Goal: Task Accomplishment & Management: Manage account settings

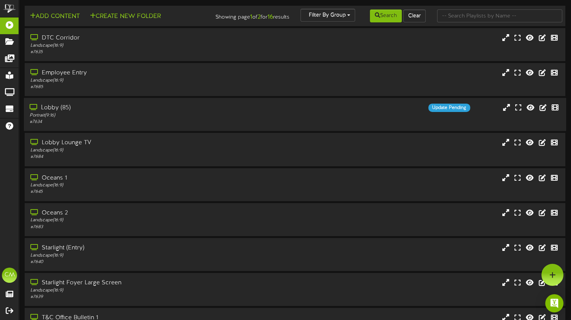
click at [126, 125] on div "# 7634" at bounding box center [137, 122] width 214 height 6
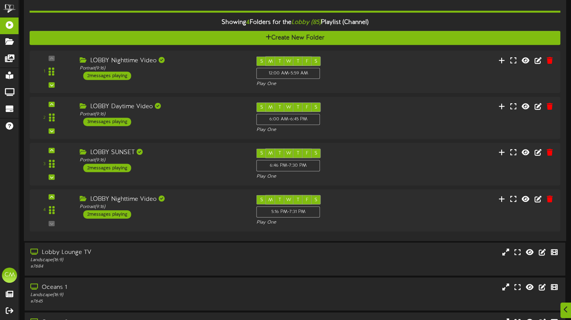
scroll to position [127, 0]
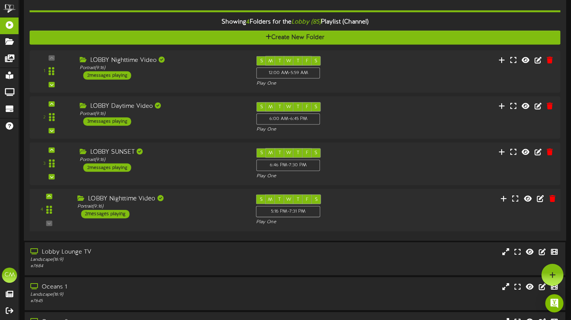
click at [113, 218] on div "2 messages playing" at bounding box center [105, 214] width 49 height 8
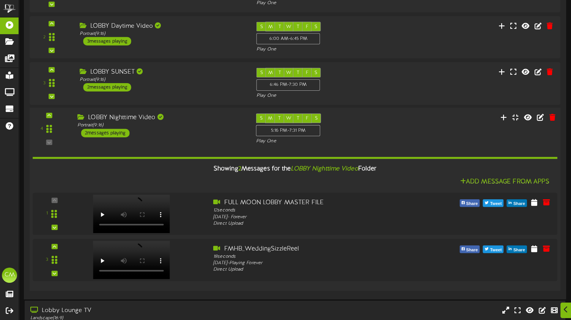
scroll to position [208, 0]
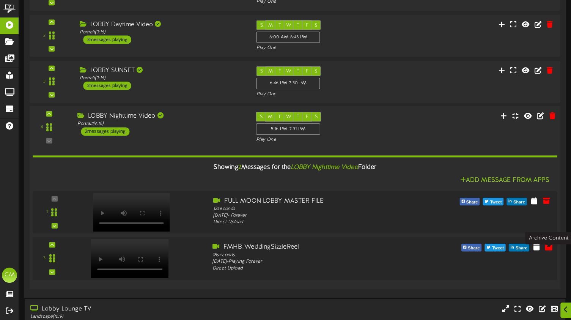
click at [549, 248] on icon at bounding box center [548, 246] width 8 height 8
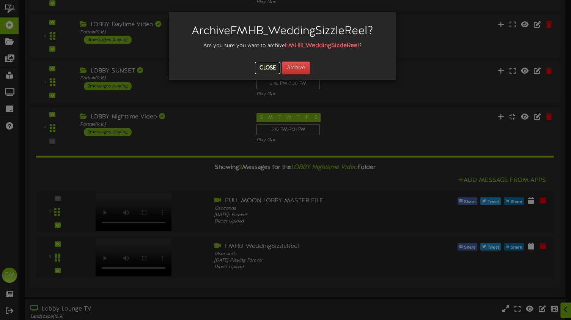
click at [264, 66] on button "Close" at bounding box center [267, 68] width 25 height 12
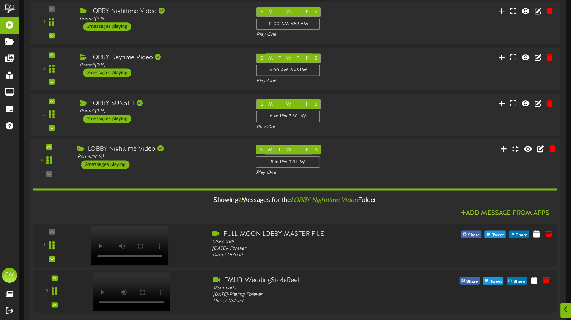
scroll to position [176, 0]
click at [151, 250] on div at bounding box center [128, 237] width 89 height 39
click at [280, 250] on div "[DATE] - Forever" at bounding box center [316, 248] width 209 height 7
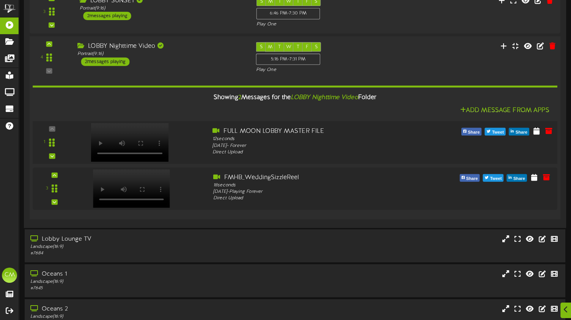
scroll to position [300, 0]
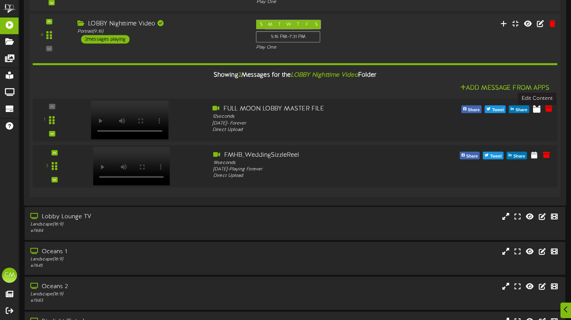
click at [535, 112] on icon at bounding box center [537, 108] width 8 height 8
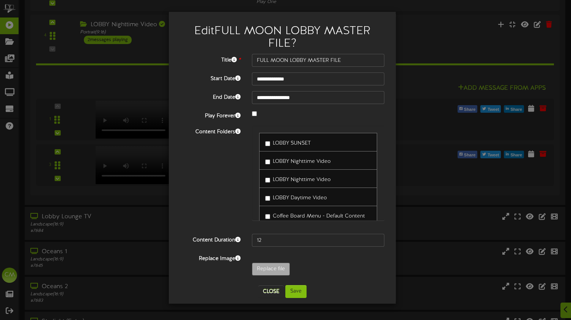
scroll to position [55, 0]
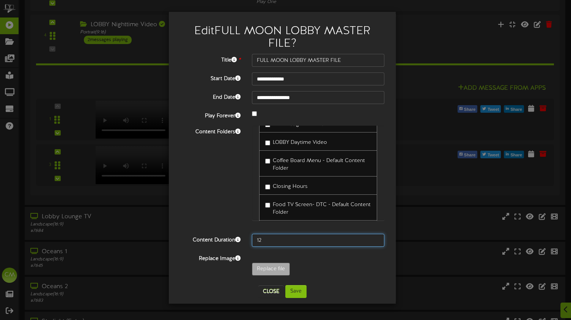
click at [264, 236] on input "12" at bounding box center [318, 240] width 132 height 13
click at [265, 235] on input "12" at bounding box center [318, 240] width 132 height 13
click at [376, 236] on input "12" at bounding box center [318, 240] width 132 height 13
click at [376, 237] on input "15" at bounding box center [318, 240] width 132 height 13
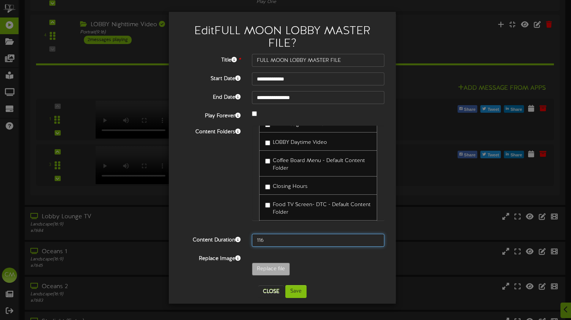
type input "116"
click at [376, 237] on input "116" at bounding box center [318, 240] width 132 height 13
click at [300, 291] on button "Save" at bounding box center [295, 291] width 21 height 13
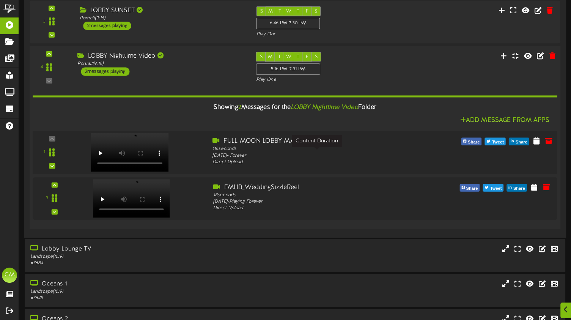
scroll to position [291, 0]
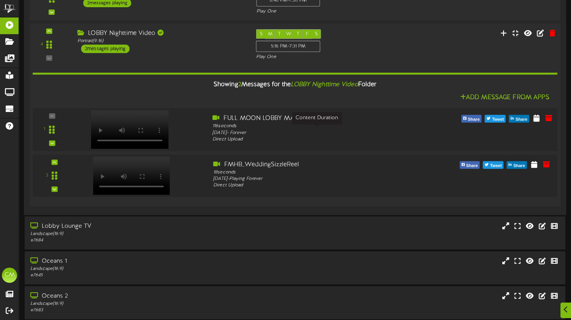
click at [375, 130] on div "116 seconds" at bounding box center [316, 126] width 209 height 7
click at [548, 168] on icon at bounding box center [548, 163] width 8 height 8
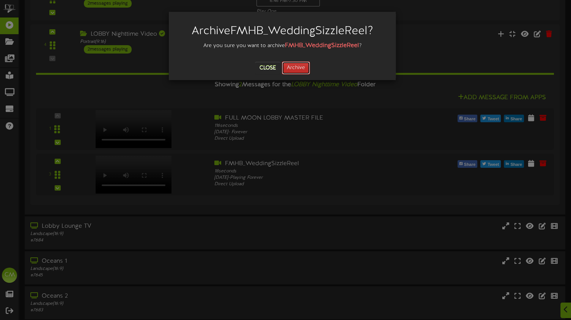
click at [303, 64] on button "Archive" at bounding box center [296, 67] width 28 height 13
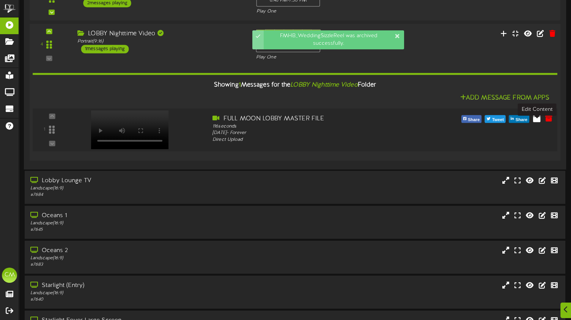
click at [535, 122] on icon at bounding box center [537, 118] width 8 height 8
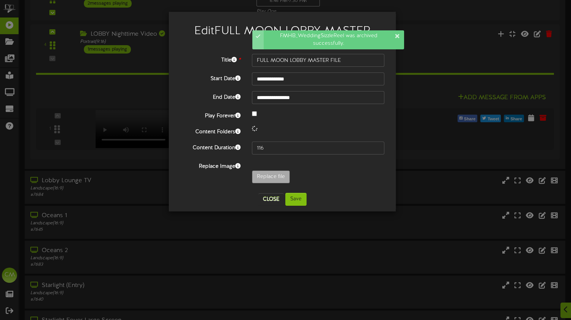
click at [373, 123] on div "**********" at bounding box center [282, 120] width 204 height 133
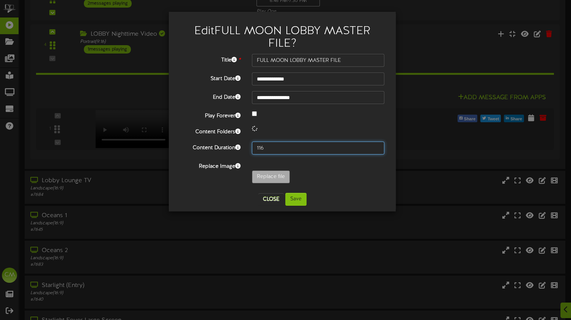
click at [322, 152] on div "**********" at bounding box center [282, 120] width 204 height 133
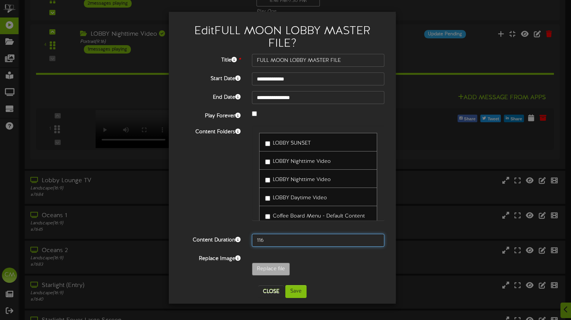
click at [283, 242] on input "116" at bounding box center [318, 240] width 132 height 13
type input "3"
type input "6000"
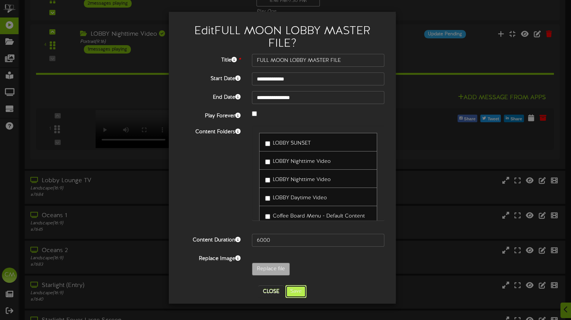
click at [291, 286] on button "Save" at bounding box center [295, 291] width 21 height 13
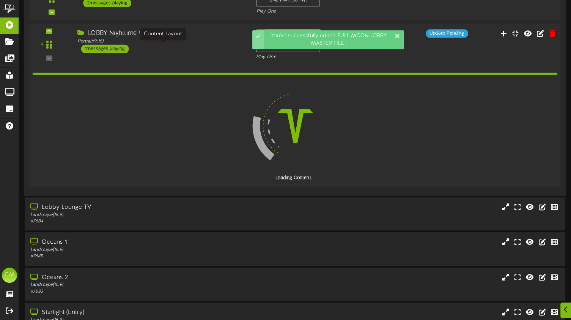
click at [169, 44] on div "Portrait ( 9:16 )" at bounding box center [160, 41] width 167 height 6
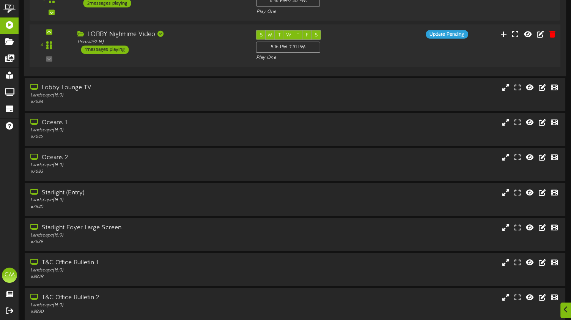
click at [196, 54] on div "LOBBY Nighttime Video Portrait ( 9:16 ) 1 messages playing" at bounding box center [161, 42] width 179 height 24
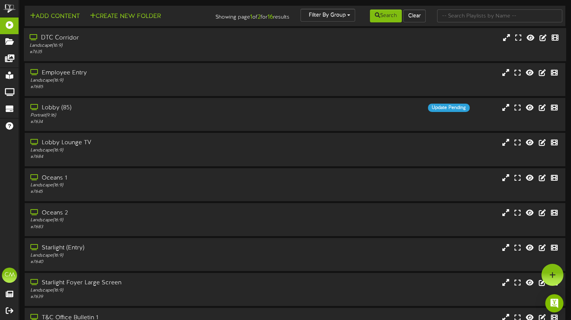
click at [381, 61] on div "DTC Corridor Landscape ( 16:9 ) # 7635" at bounding box center [295, 44] width 542 height 33
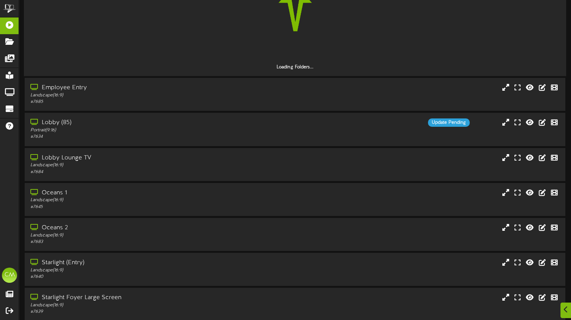
scroll to position [106, 0]
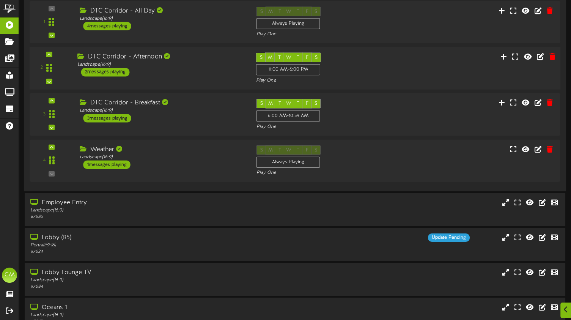
click at [211, 84] on div "2 ( 16:9" at bounding box center [295, 68] width 536 height 31
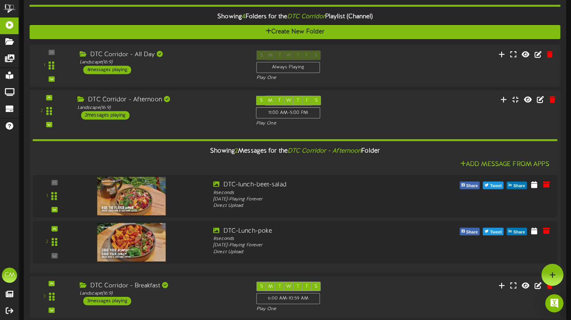
scroll to position [62, 0]
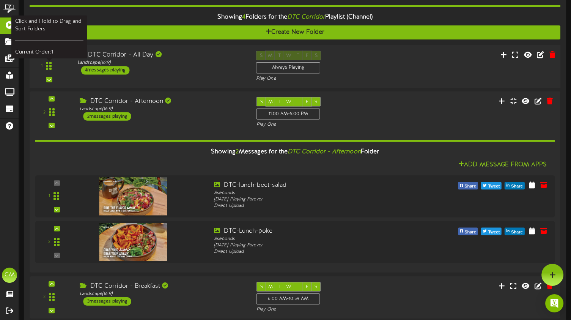
click at [40, 63] on div "1" at bounding box center [49, 65] width 33 height 31
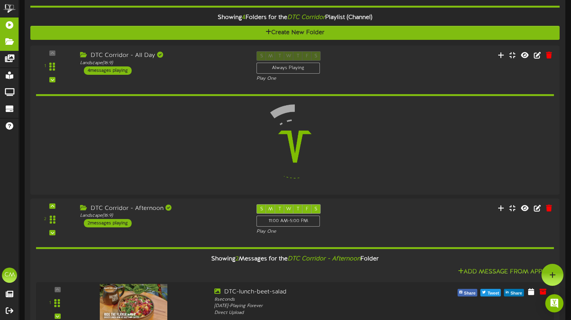
scroll to position [61, 0]
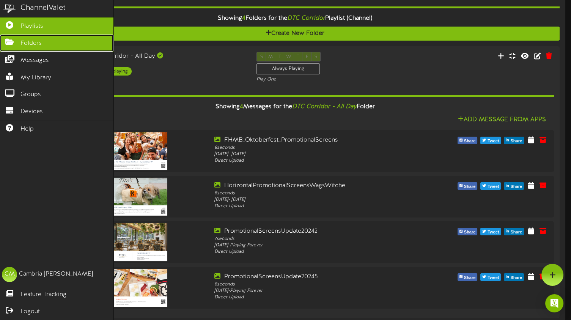
click at [20, 40] on span "Folders" at bounding box center [30, 43] width 21 height 9
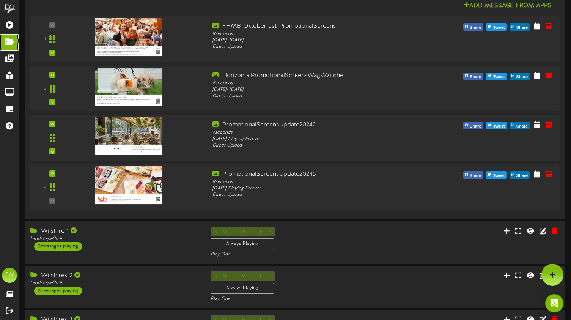
scroll to position [145, 0]
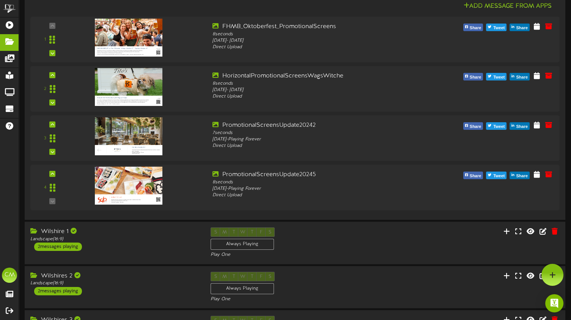
click at [159, 145] on img at bounding box center [129, 136] width 68 height 38
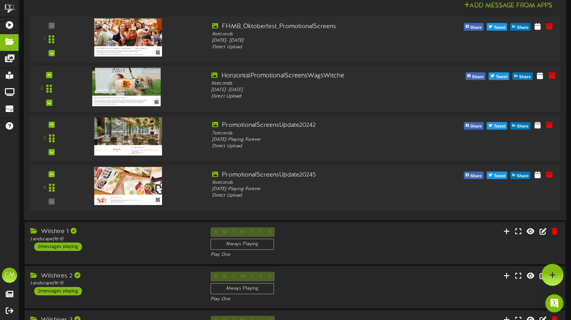
click at [39, 81] on div "2" at bounding box center [49, 89] width 33 height 35
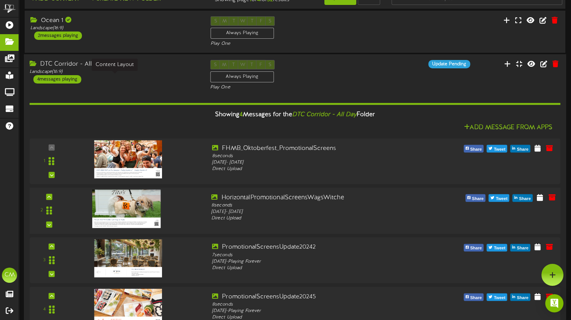
scroll to position [0, 0]
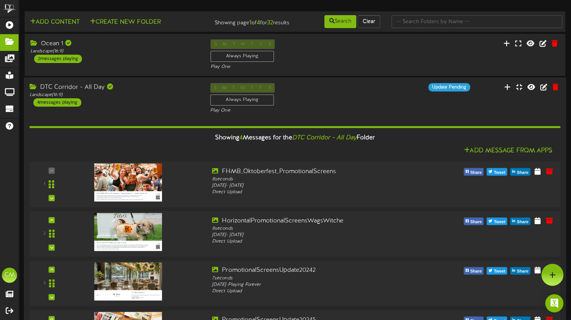
click at [48, 92] on div "DTC Corridor - All Day" at bounding box center [114, 87] width 169 height 9
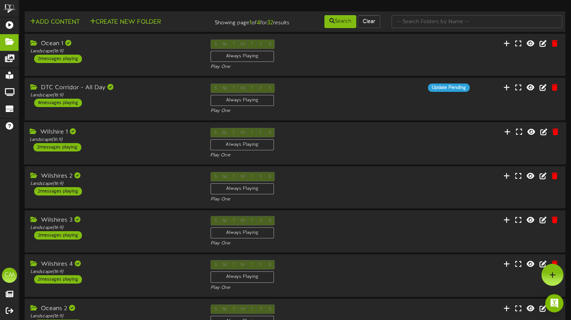
click at [206, 135] on div "S M T W T F S Always Playing Play One" at bounding box center [294, 142] width 181 height 31
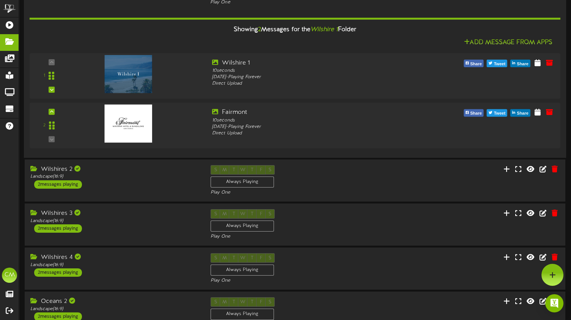
scroll to position [161, 0]
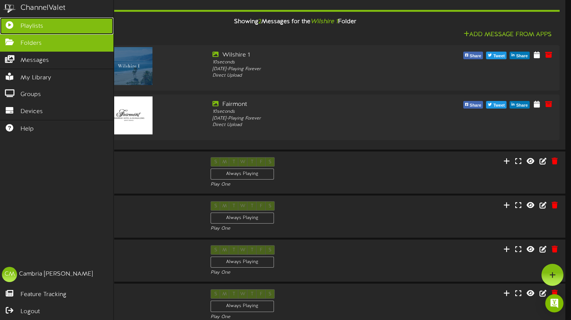
click at [20, 23] on span "Playlists" at bounding box center [31, 26] width 23 height 9
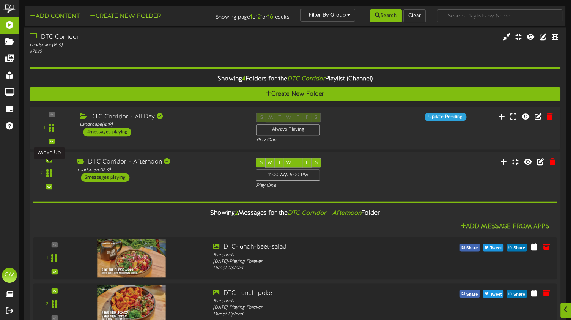
click at [48, 162] on div "2 (" at bounding box center [295, 243] width 536 height 183
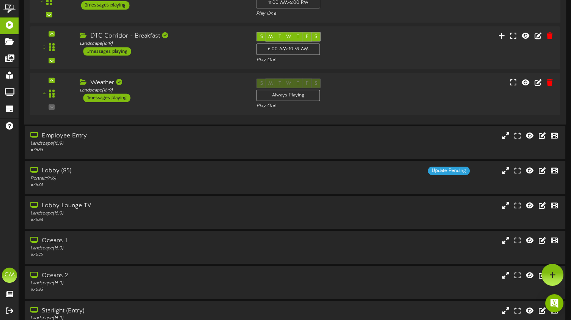
scroll to position [165, 0]
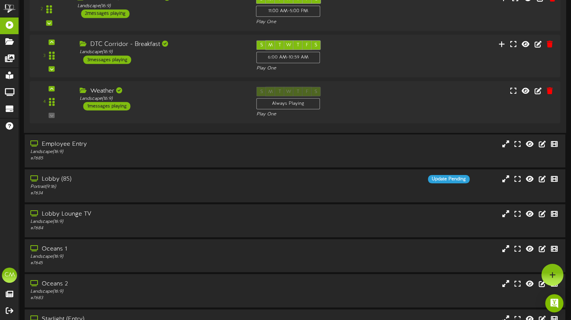
click at [126, 184] on div "Lobby (85)" at bounding box center [137, 179] width 214 height 9
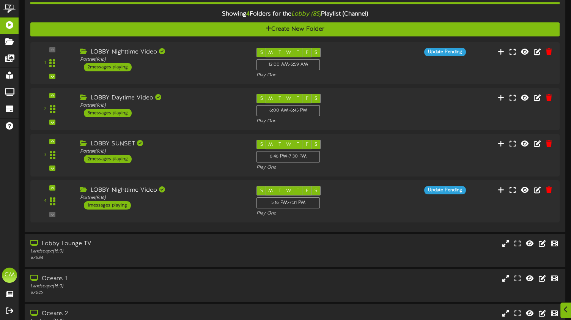
scroll to position [372, 0]
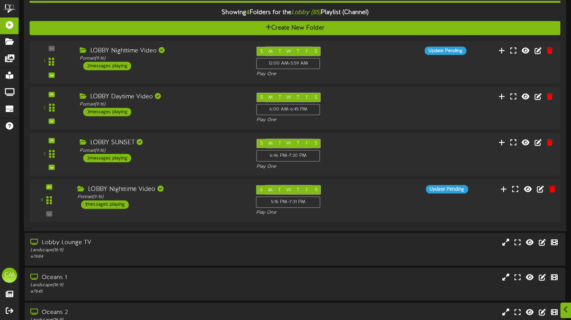
click at [123, 209] on div "1 messages playing" at bounding box center [105, 204] width 48 height 8
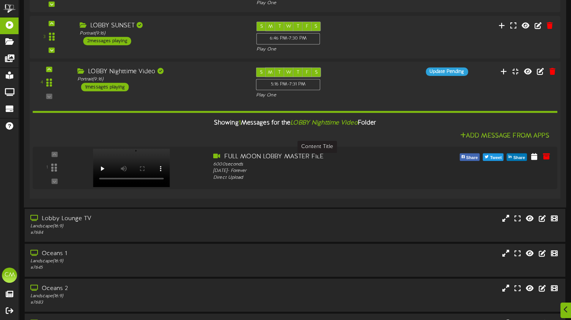
scroll to position [490, 0]
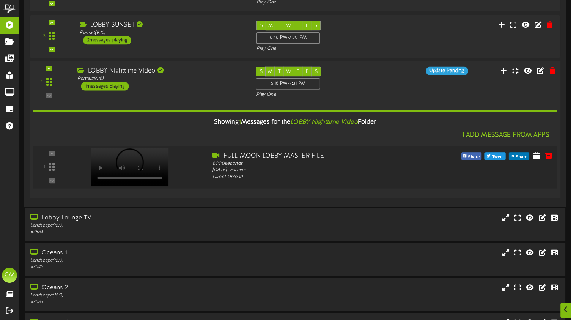
click at [397, 154] on div "1" at bounding box center [295, 167] width 530 height 43
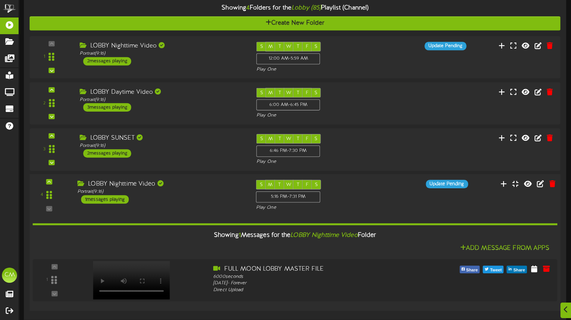
scroll to position [385, 0]
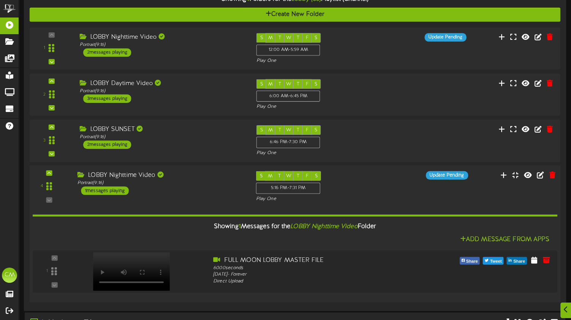
click at [384, 195] on div "S M T W T F S 5:16 PM - 7:31 PM Play One" at bounding box center [317, 186] width 134 height 31
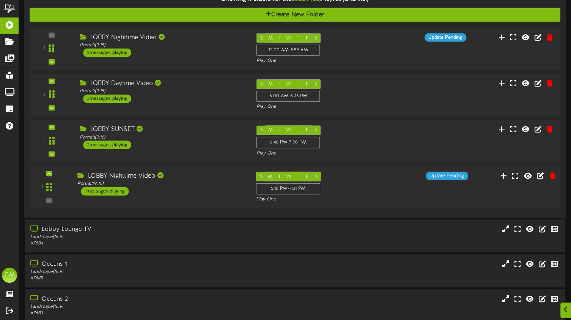
click at [129, 192] on div "LOBBY Nighttime Video Portrait ( 9:16 ) 1 messages playing" at bounding box center [161, 183] width 179 height 24
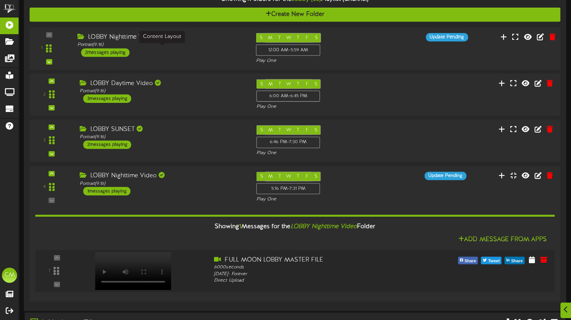
click at [120, 48] on div "Portrait ( 9:16 )" at bounding box center [160, 45] width 167 height 6
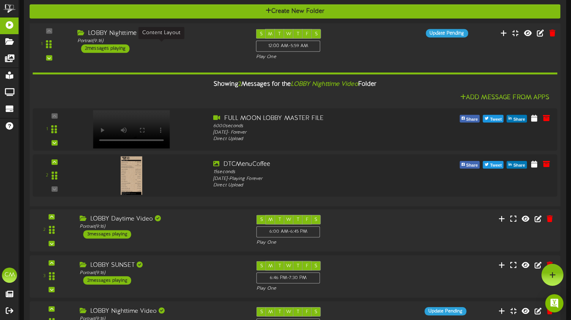
scroll to position [388, 0]
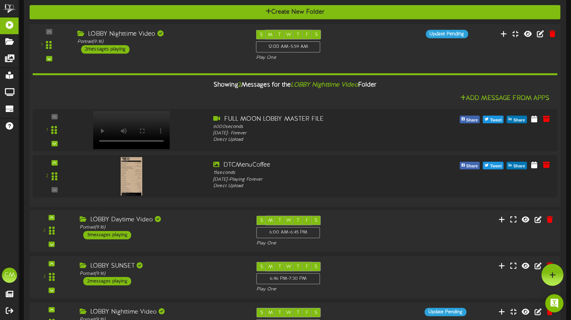
click at [185, 80] on div "Showing 2 Messages for the LOBBY Nighttime Video Folder Add Message From Apps 1" at bounding box center [295, 131] width 525 height 140
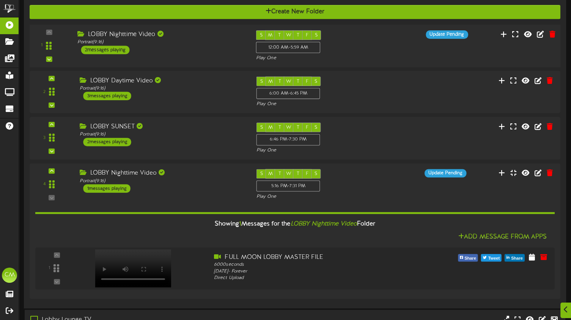
click at [185, 80] on div "2 Portrait ( )" at bounding box center [295, 92] width 531 height 42
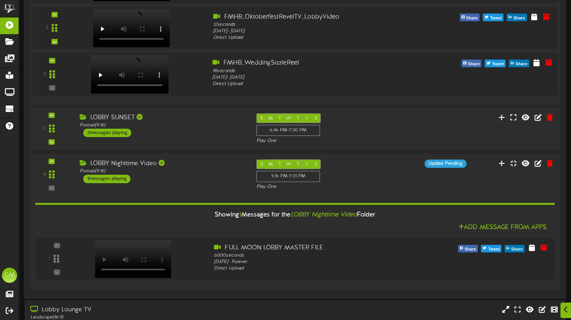
scroll to position [598, 0]
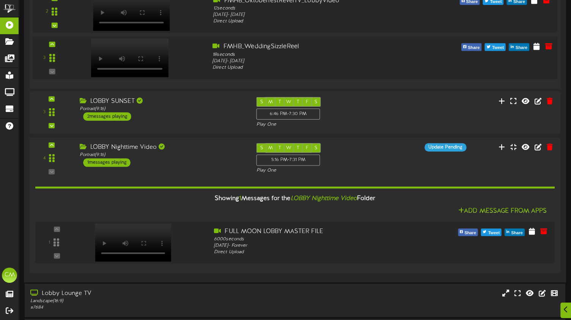
click at [187, 193] on div "Showing 1 Messages for the LOBBY Nighttime Video Folder Add Message From Apps 1" at bounding box center [294, 220] width 519 height 93
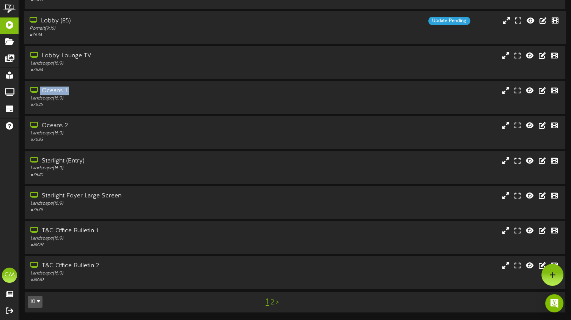
click at [187, 193] on div "Add Content Create New Folder Showing page 1 of 2 for 16 results Filter By Grou…" at bounding box center [295, 1] width 552 height 637
click at [291, 78] on div "Lobby Lounge TV Landscape ( 16:9 ) # 7684" at bounding box center [295, 62] width 542 height 33
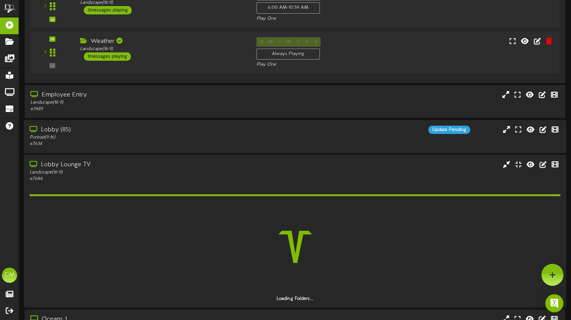
scroll to position [210, 0]
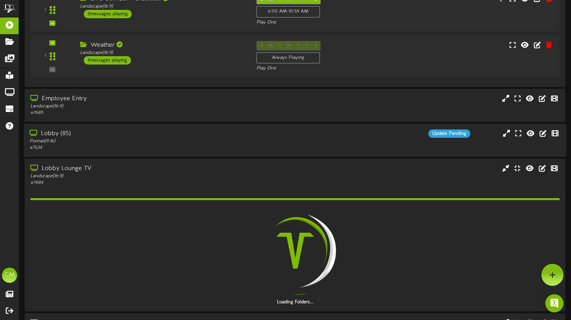
click at [189, 133] on div "Lobby (85) Portrait ( 9:16 ) # 7634 Update Pending" at bounding box center [295, 140] width 542 height 33
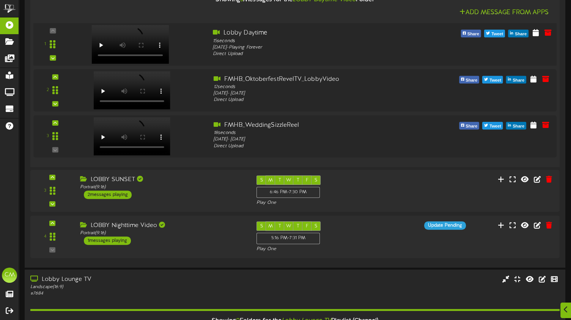
scroll to position [583, 0]
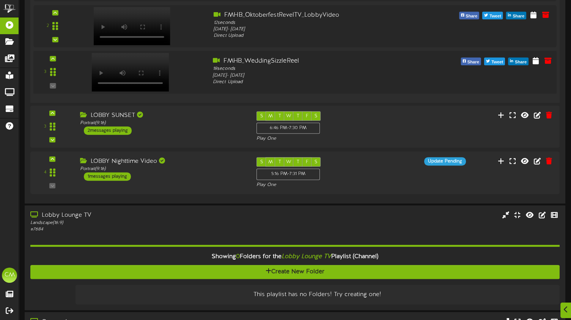
click at [171, 77] on div at bounding box center [129, 64] width 89 height 39
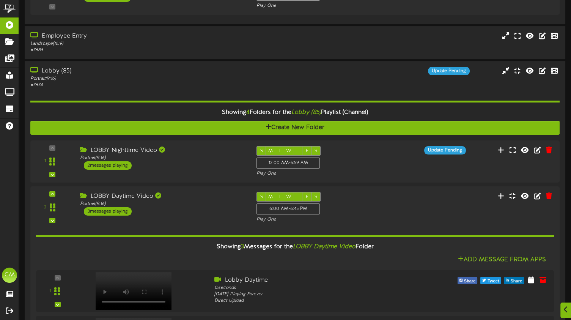
scroll to position [273, 0]
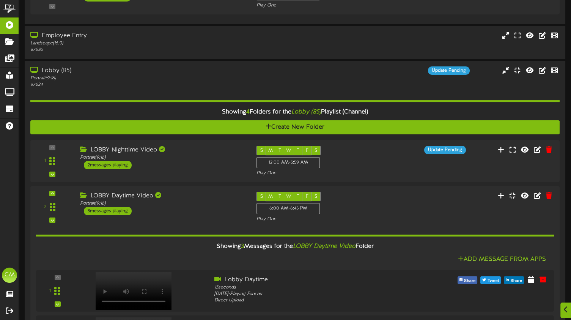
click at [179, 148] on div "1 Portrait ( )" at bounding box center [294, 161] width 529 height 42
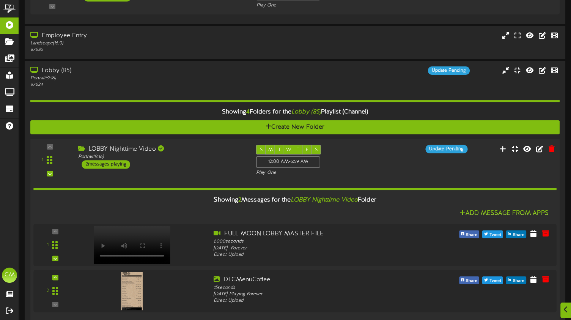
click at [177, 148] on div "1 Portrait ( )" at bounding box center [295, 230] width 535 height 182
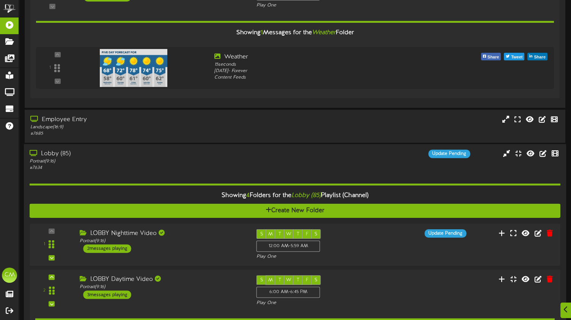
click at [99, 158] on div "Lobby (85)" at bounding box center [137, 153] width 214 height 9
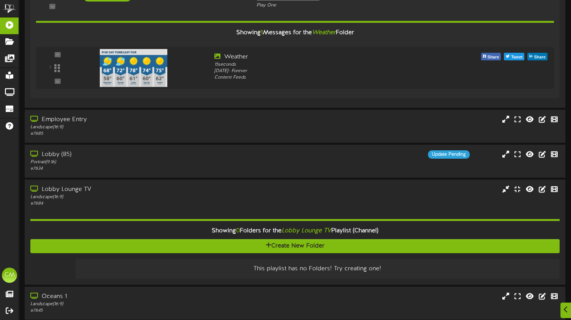
scroll to position [354, 0]
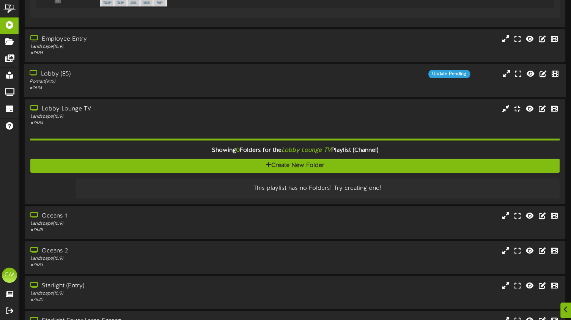
click at [127, 75] on div "Lobby (85)" at bounding box center [137, 74] width 214 height 9
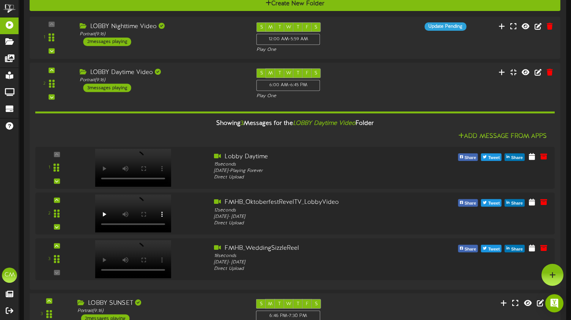
scroll to position [463, 0]
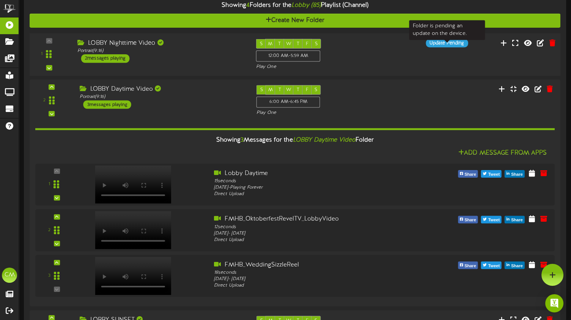
click at [439, 47] on div "Update Pending" at bounding box center [447, 43] width 42 height 8
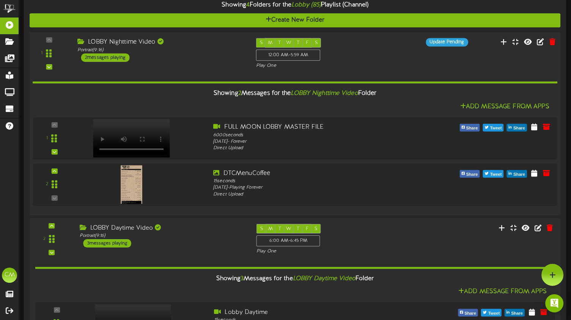
click at [49, 45] on div "1" at bounding box center [49, 53] width 33 height 31
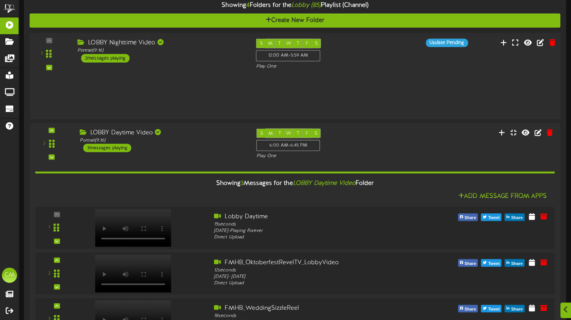
click at [49, 45] on div "1" at bounding box center [49, 53] width 33 height 31
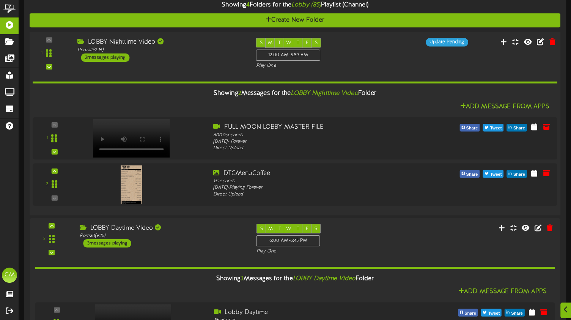
click at [47, 46] on div "1" at bounding box center [49, 53] width 33 height 31
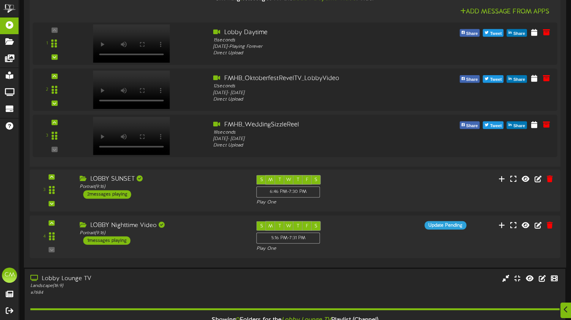
scroll to position [606, 0]
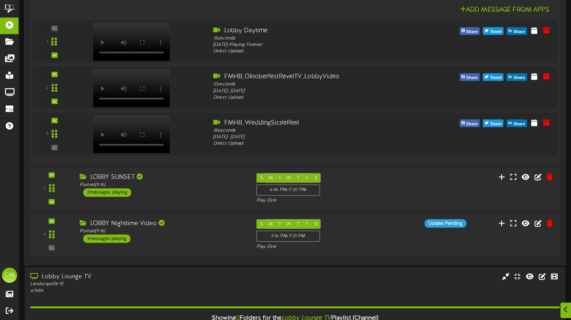
click at [155, 165] on div "2 (" at bounding box center [295, 50] width 536 height 229
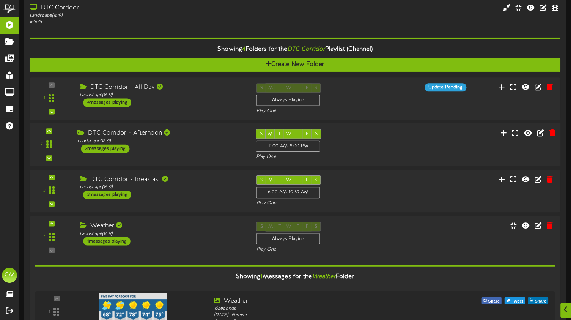
scroll to position [30, 0]
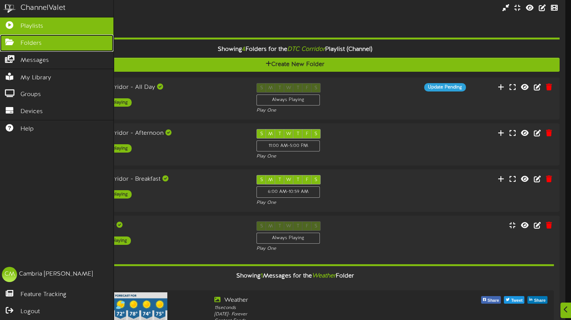
click at [14, 41] on icon at bounding box center [9, 41] width 19 height 6
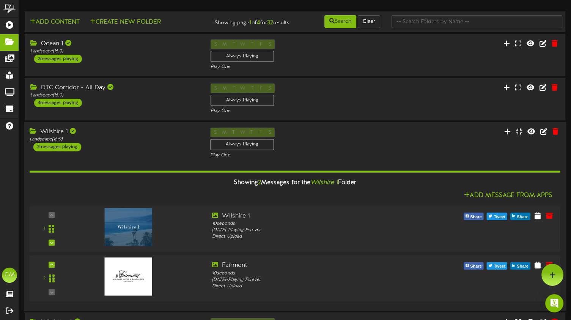
click at [33, 134] on icon at bounding box center [34, 131] width 9 height 6
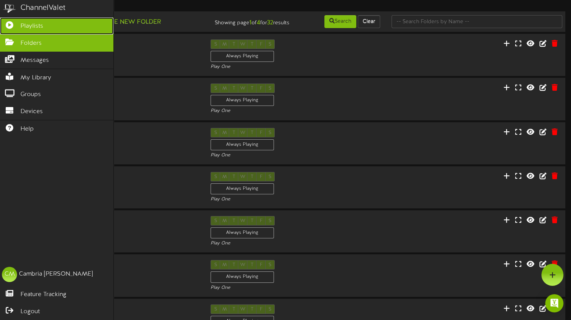
click at [31, 31] on link "Playlists" at bounding box center [56, 25] width 113 height 17
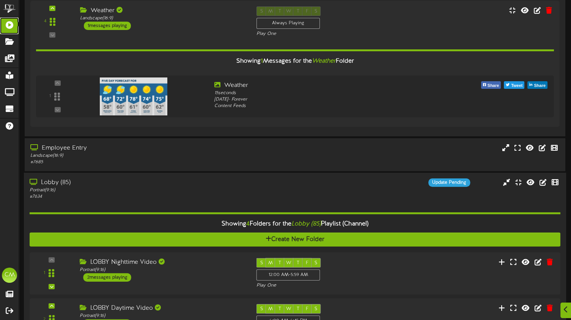
scroll to position [245, 0]
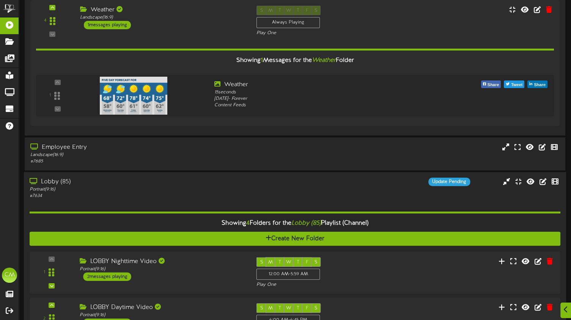
click at [68, 185] on div "Lobby (85)" at bounding box center [137, 182] width 214 height 9
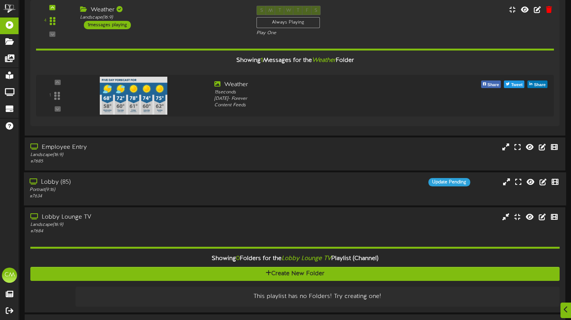
click at [63, 187] on div "Lobby (85)" at bounding box center [137, 182] width 214 height 9
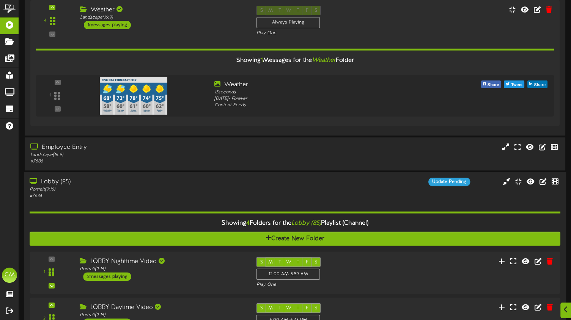
click at [63, 186] on div "Lobby (85)" at bounding box center [137, 182] width 214 height 9
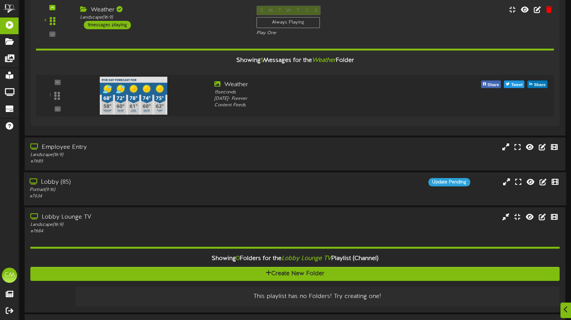
click at [63, 187] on div "Lobby (85)" at bounding box center [137, 182] width 214 height 9
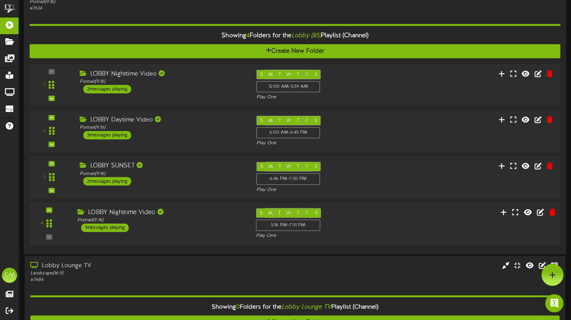
scroll to position [425, 0]
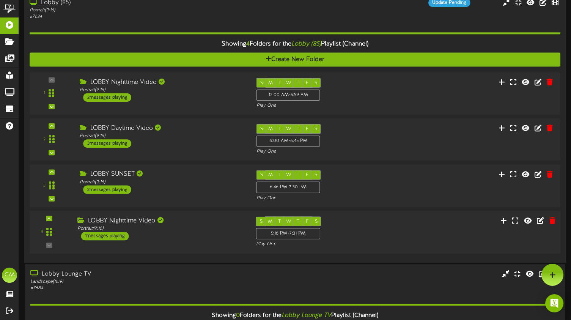
click at [118, 240] on div "1 messages playing" at bounding box center [105, 235] width 48 height 8
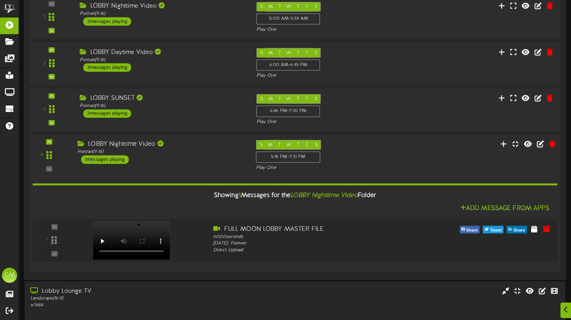
scroll to position [537, 0]
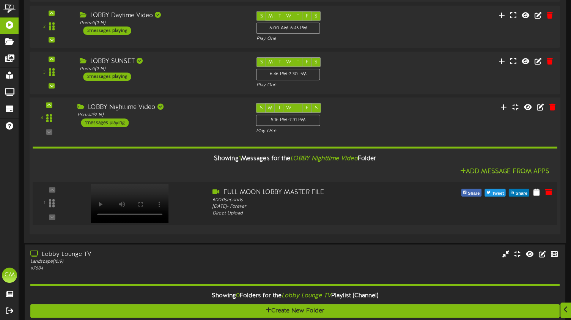
click at [210, 195] on div "FULL MOON LOBBY MASTER FILE 6000 seconds Wednesday, 4/28/2021 - Forever Direct …" at bounding box center [317, 202] width 221 height 29
click at [205, 192] on div at bounding box center [140, 201] width 132 height 27
click at [52, 153] on div "Showing 1 Messages for the LOBBY Nighttime Video Folder Add Message From Apps 1" at bounding box center [295, 181] width 525 height 94
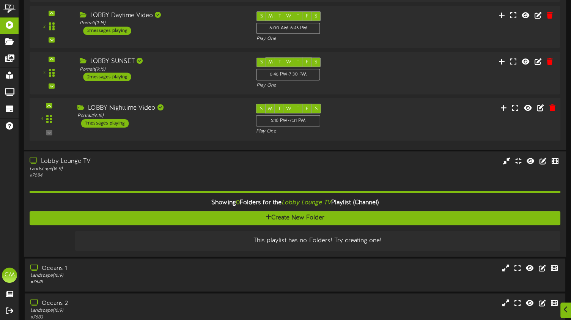
click at [137, 159] on div "Lobby Lounge TV Landscape ( 16:9 ) # 7684" at bounding box center [295, 203] width 542 height 105
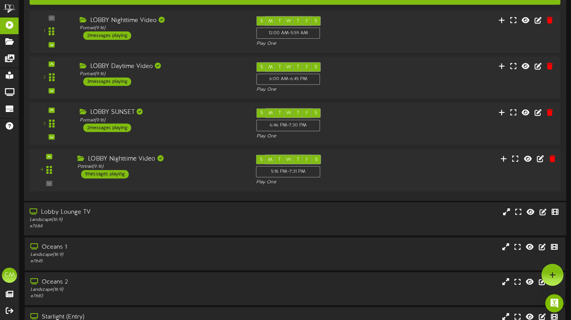
scroll to position [487, 0]
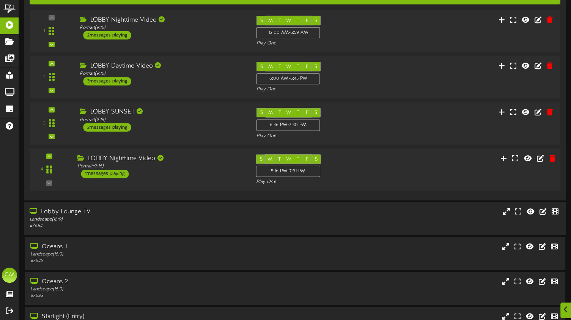
click at [137, 159] on div "LOBBY Nighttime Video" at bounding box center [160, 158] width 167 height 9
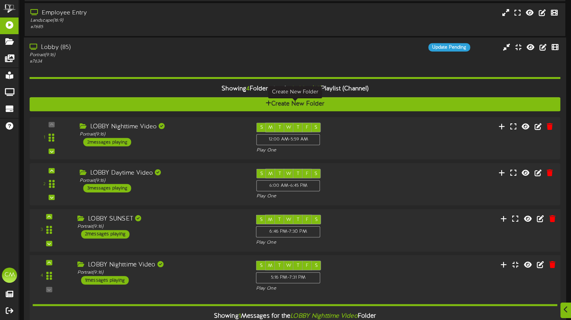
scroll to position [380, 0]
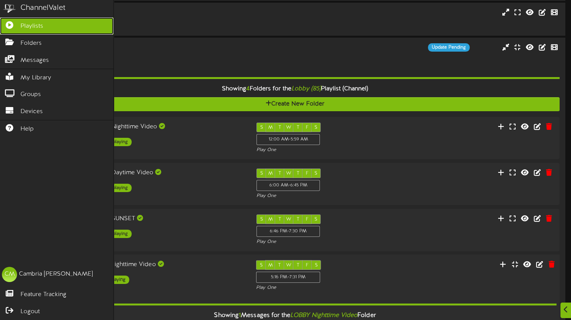
click at [11, 22] on icon at bounding box center [9, 24] width 19 height 6
click at [27, 22] on span "Playlists" at bounding box center [31, 26] width 23 height 9
click at [32, 27] on span "Playlists" at bounding box center [31, 26] width 23 height 9
click at [35, 27] on span "Playlists" at bounding box center [31, 26] width 23 height 9
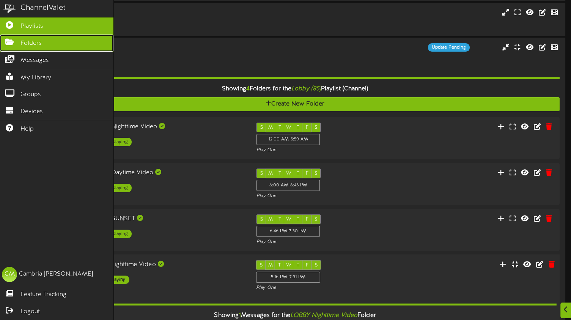
click at [41, 39] on span "Folders" at bounding box center [30, 43] width 21 height 9
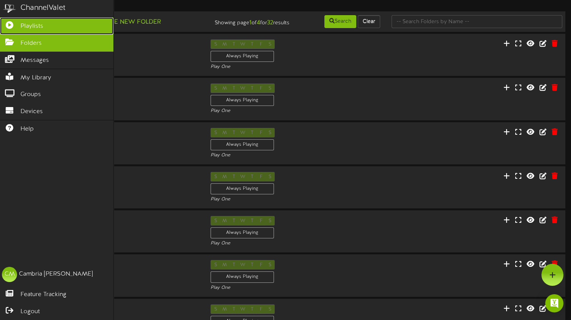
click at [33, 27] on span "Playlists" at bounding box center [31, 26] width 23 height 9
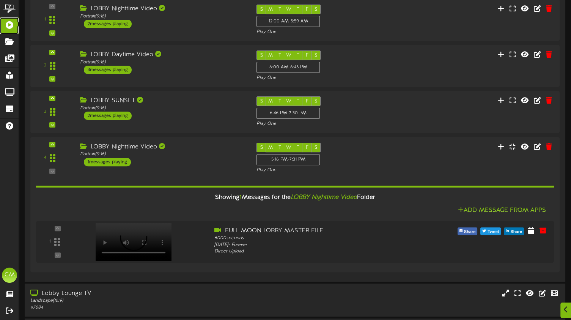
scroll to position [499, 0]
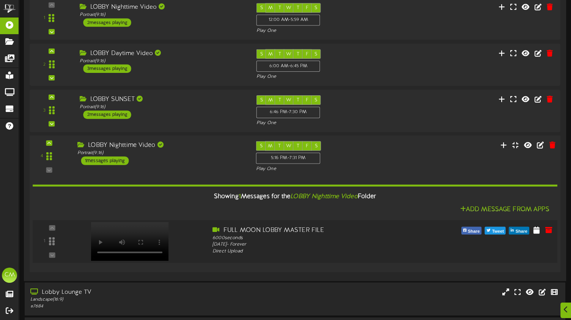
click at [52, 230] on div "1" at bounding box center [52, 241] width 33 height 31
click at [228, 201] on div "Showing 1 Messages for the LOBBY Nighttime Video Folder" at bounding box center [295, 196] width 536 height 16
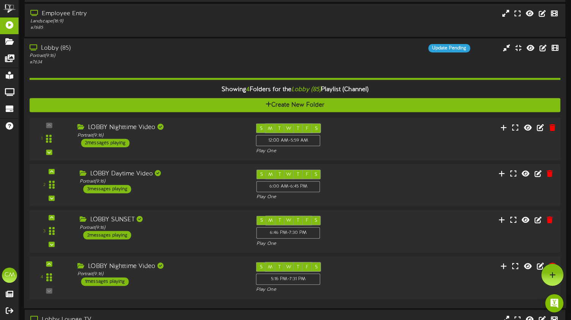
scroll to position [378, 0]
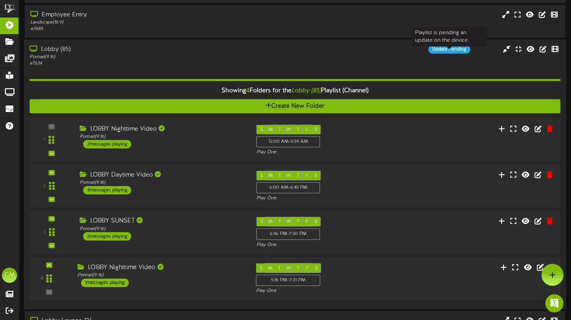
click at [440, 53] on div "Update Pending" at bounding box center [449, 49] width 42 height 8
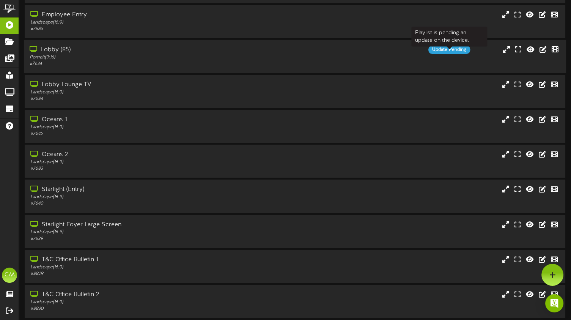
click at [440, 54] on div "Update Pending" at bounding box center [449, 50] width 42 height 8
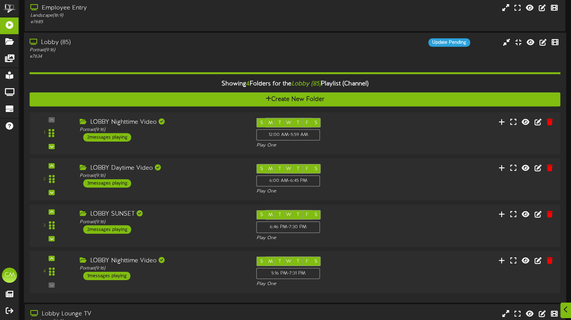
scroll to position [385, 0]
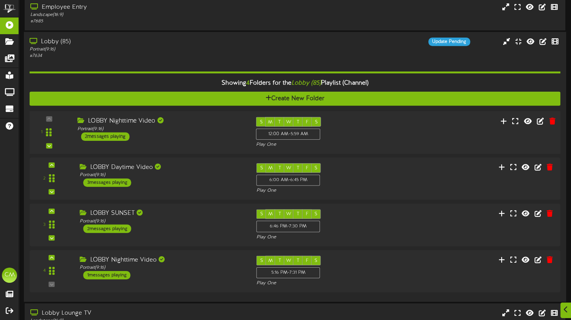
click at [143, 126] on div "LOBBY Nighttime Video" at bounding box center [160, 121] width 167 height 9
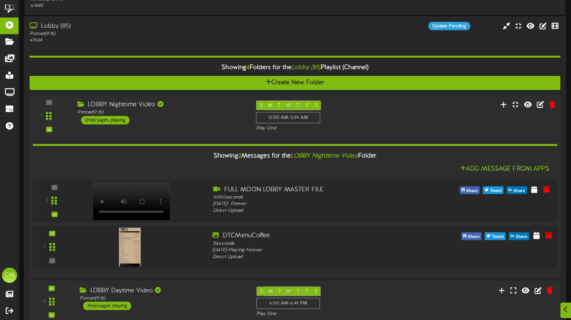
scroll to position [401, 0]
click at [153, 121] on div "LOBBY Nighttime Video Portrait ( 9:16 ) 2 messages playing" at bounding box center [161, 112] width 179 height 24
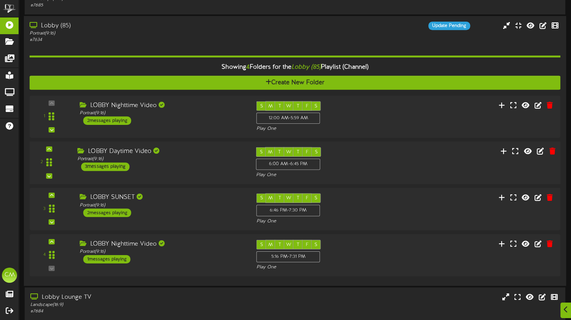
click at [169, 171] on div "LOBBY Daytime Video Portrait ( 9:16 ) 3 messages playing" at bounding box center [161, 159] width 179 height 24
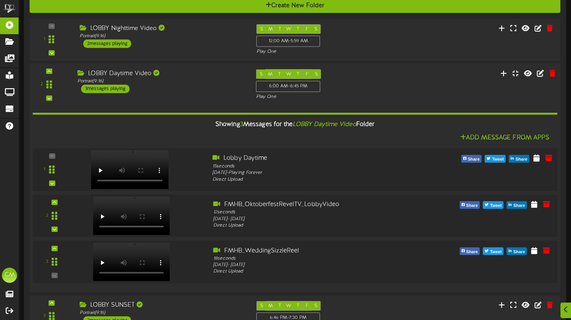
scroll to position [479, 0]
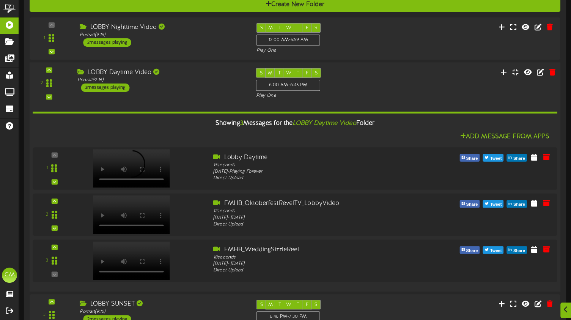
click at [178, 124] on div "Showing 3 Messages for the LOBBY Daytime Video Folder" at bounding box center [295, 123] width 536 height 16
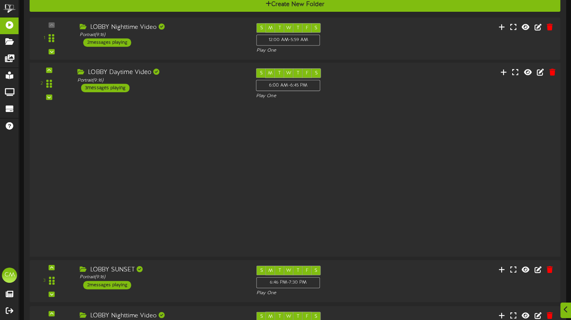
scroll to position [480, 0]
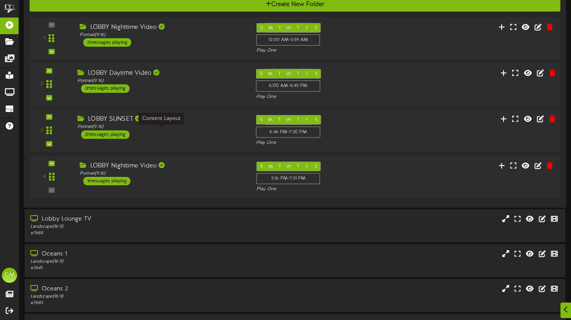
click at [179, 130] on div "Portrait ( 9:16 )" at bounding box center [160, 127] width 167 height 6
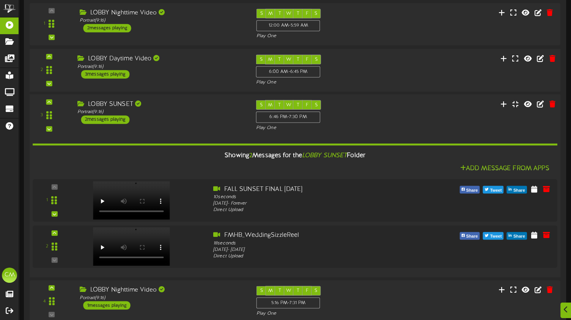
scroll to position [494, 0]
click at [176, 161] on div "Showing 2 Messages for the LOBBY SUNSET Folder" at bounding box center [295, 155] width 536 height 16
